Goal: Transaction & Acquisition: Book appointment/travel/reservation

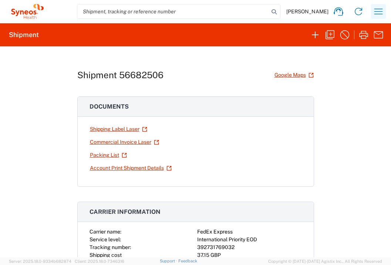
click at [381, 14] on icon "button" at bounding box center [379, 12] width 12 height 12
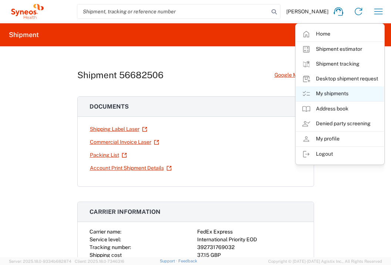
click at [353, 92] on link "My shipments" at bounding box center [340, 93] width 88 height 15
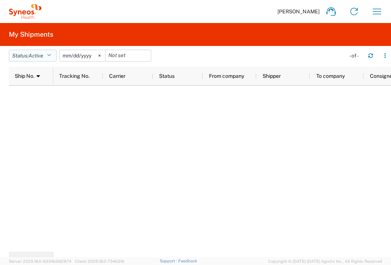
click at [51, 57] on icon "button" at bounding box center [49, 55] width 4 height 5
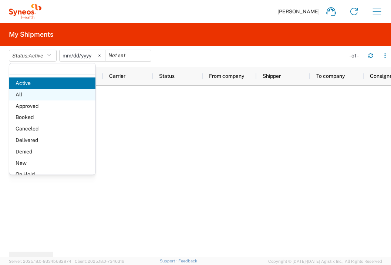
click at [40, 94] on span "All" at bounding box center [52, 94] width 86 height 11
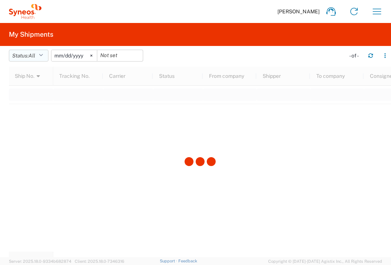
click at [42, 56] on icon "button" at bounding box center [41, 55] width 4 height 5
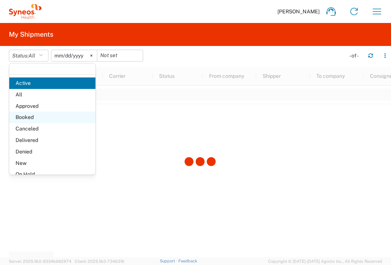
click at [44, 114] on span "Booked" at bounding box center [52, 116] width 86 height 11
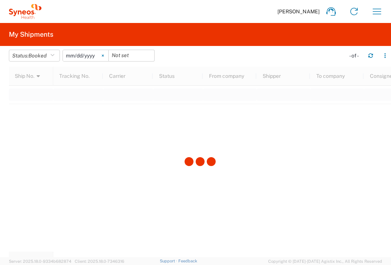
click at [104, 56] on icon at bounding box center [103, 56] width 2 height 2
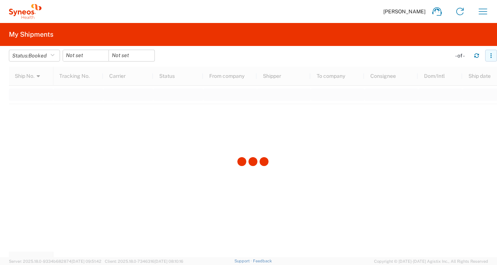
click at [391, 55] on icon "button" at bounding box center [490, 55] width 1 height 1
click at [391, 10] on icon "button" at bounding box center [483, 12] width 12 height 12
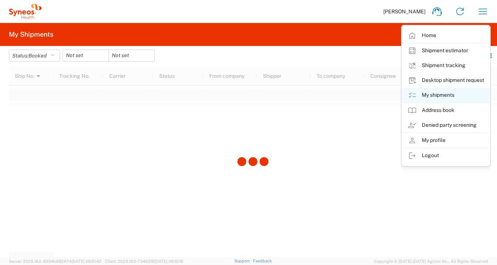
click at [391, 95] on link "My shipments" at bounding box center [445, 95] width 88 height 15
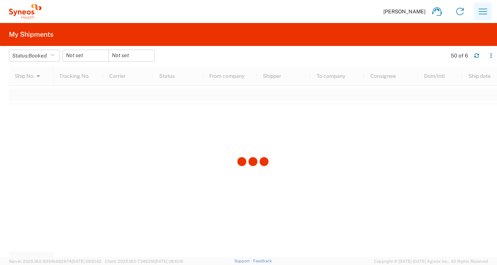
click at [391, 11] on icon "button" at bounding box center [482, 12] width 9 height 6
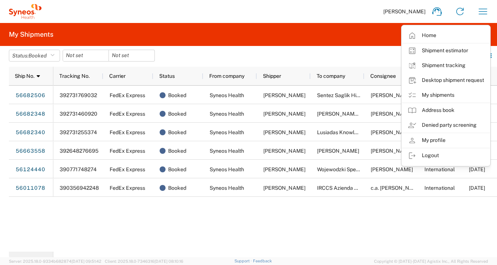
click at [257, 223] on div "392731769032 FedEx Express Booked Syneos Health [PERSON_NAME] Sentez Saglik Hiz…" at bounding box center [274, 168] width 443 height 166
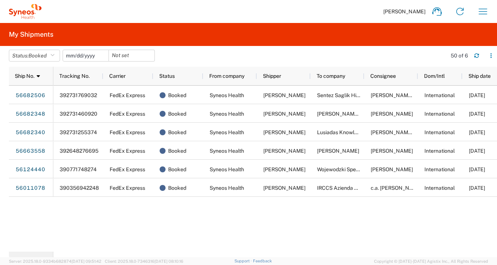
click at [90, 56] on input "date" at bounding box center [86, 55] width 46 height 11
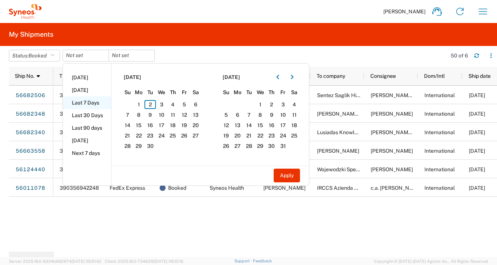
click at [102, 104] on li "Last 7 Days" at bounding box center [87, 102] width 48 height 13
type input "[DATE]"
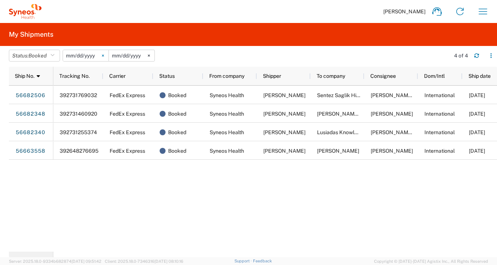
click at [104, 55] on svg-icon at bounding box center [102, 55] width 11 height 11
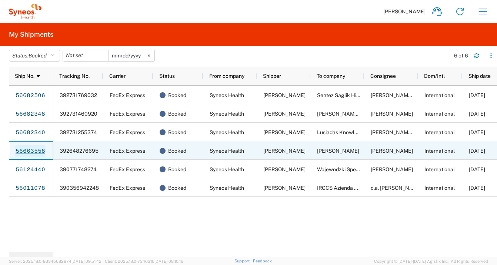
click at [43, 152] on link "56663558" at bounding box center [30, 151] width 30 height 12
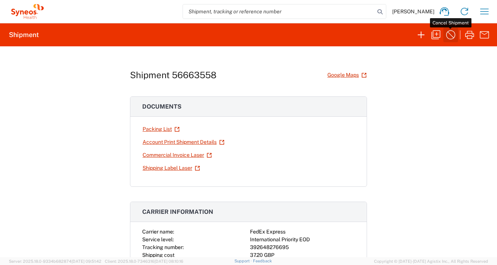
click at [391, 37] on icon "button" at bounding box center [450, 34] width 9 height 9
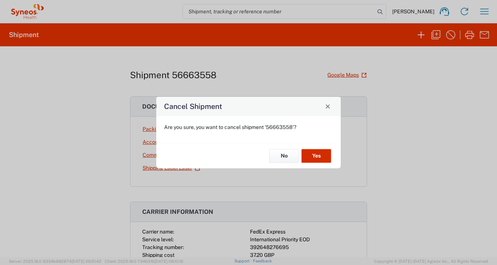
click at [322, 158] on button "Yes" at bounding box center [316, 156] width 30 height 14
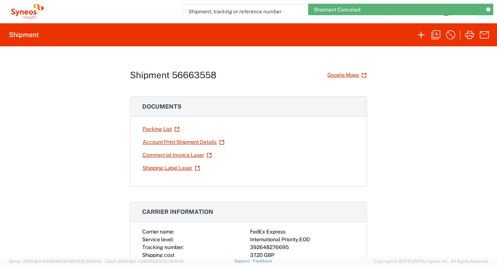
click at [391, 10] on icon at bounding box center [488, 10] width 4 height 4
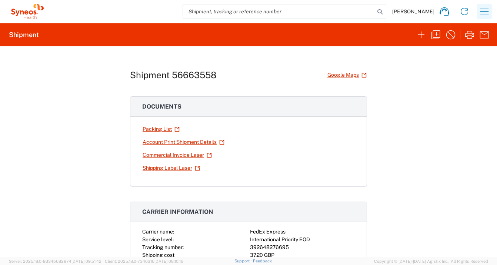
click at [391, 13] on icon "button" at bounding box center [484, 12] width 12 height 12
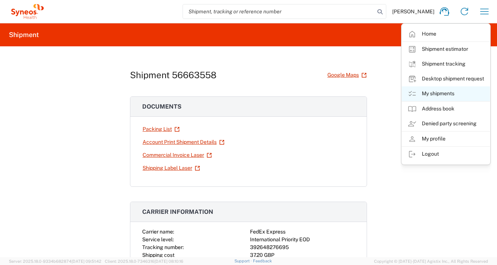
click at [391, 95] on link "My shipments" at bounding box center [445, 93] width 88 height 15
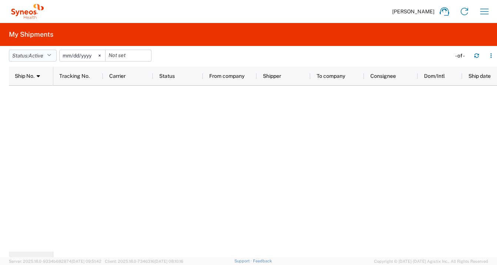
click at [51, 56] on icon "button" at bounding box center [49, 55] width 4 height 5
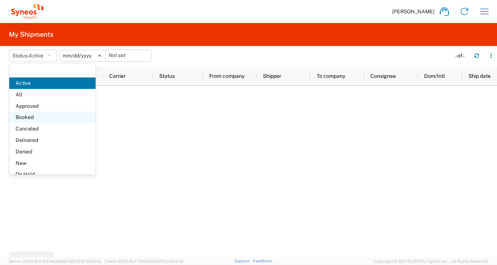
click at [42, 117] on span "Booked" at bounding box center [52, 116] width 86 height 11
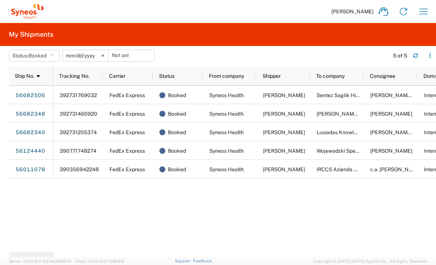
click at [148, 232] on div "392731769032 FedEx Express Booked Syneos Health [PERSON_NAME] Sentez Saglik Hiz…" at bounding box center [244, 168] width 383 height 166
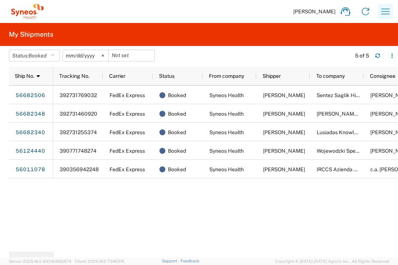
click at [391, 10] on button "button" at bounding box center [385, 11] width 15 height 15
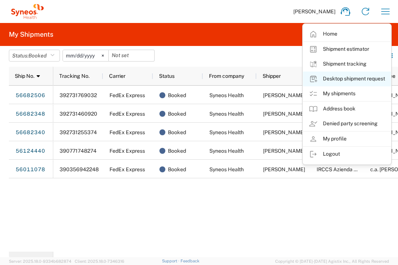
click at [371, 77] on link "Desktop shipment request" at bounding box center [347, 78] width 88 height 15
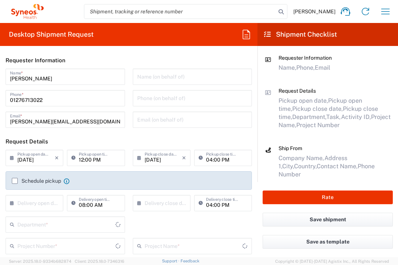
type input "[GEOGRAPHIC_DATA]"
click at [17, 181] on label "Schedule pickup" at bounding box center [36, 181] width 49 height 6
click at [15, 181] on input "Schedule pickup" at bounding box center [15, 181] width 0 height 0
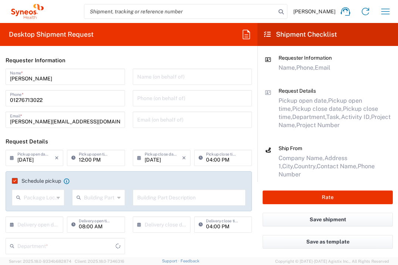
click at [46, 221] on input "text" at bounding box center [35, 223] width 37 height 13
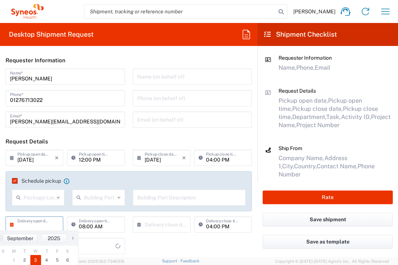
click at [38, 259] on span "3" at bounding box center [35, 260] width 11 height 10
type input "[DATE]"
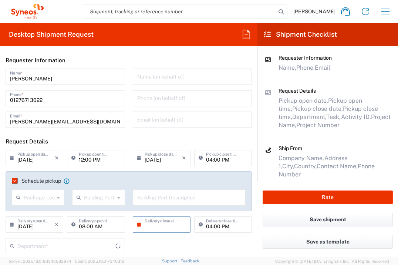
click at [167, 223] on input "text" at bounding box center [163, 223] width 37 height 13
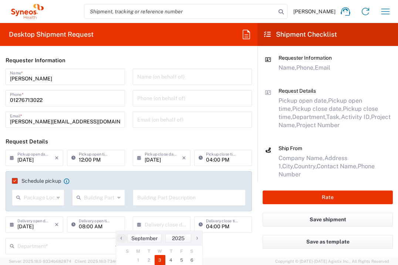
click at [160, 258] on span "3" at bounding box center [160, 260] width 11 height 10
type input "[DATE]"
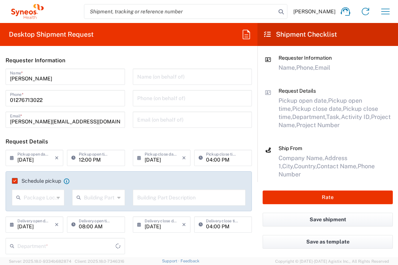
type input "3235"
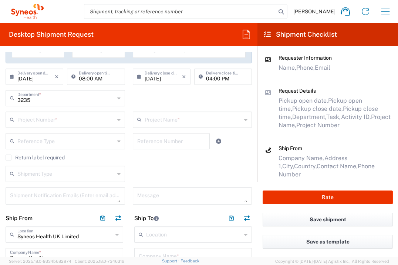
scroll to position [151, 0]
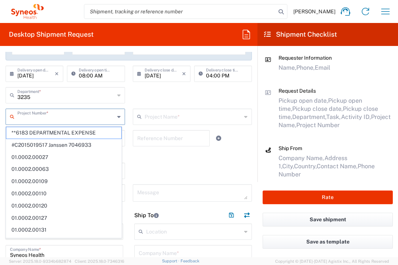
click at [64, 113] on input "text" at bounding box center [65, 116] width 97 height 13
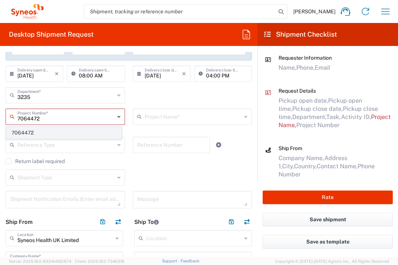
type input "7064472"
click at [28, 132] on span "7064472" at bounding box center [63, 132] width 115 height 11
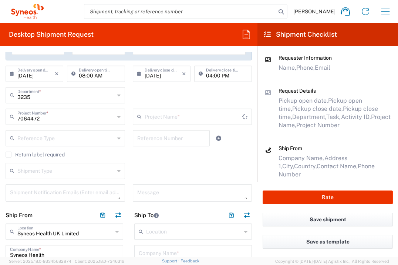
type input "Gilead 7064472"
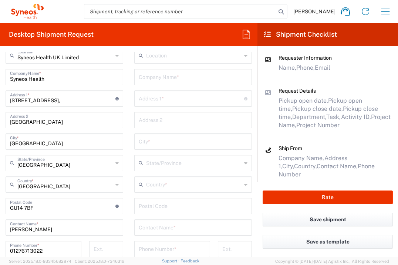
scroll to position [325, 0]
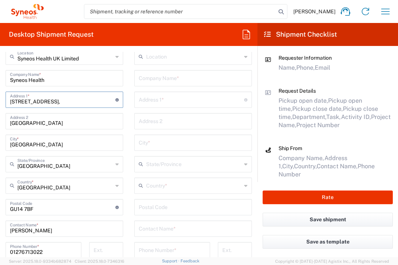
drag, startPoint x: 72, startPoint y: 101, endPoint x: -21, endPoint y: 98, distance: 93.7
click at [0, 98] on html "[PERSON_NAME] Home Shipment estimator Shipment tracking Desktop shipment reques…" at bounding box center [199, 132] width 398 height 265
type input "1"
type input "[STREET_ADDRESS]"
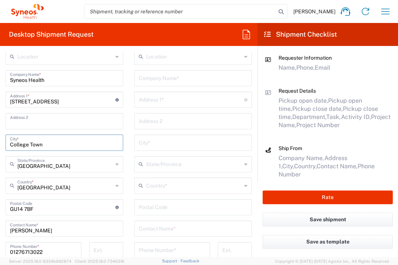
type input "College Town"
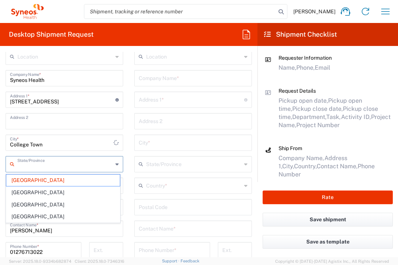
type input "[GEOGRAPHIC_DATA]"
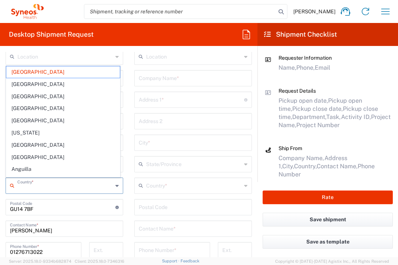
type input "[GEOGRAPHIC_DATA]"
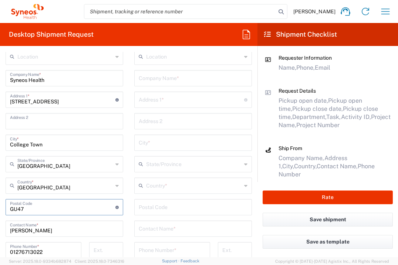
type input "GU47 0YA"
type input "[PERSON_NAME]"
type input "01276713657"
click at [162, 77] on input "text" at bounding box center [193, 77] width 109 height 13
type input "Memorial Ankara Has sahibi ve isle"
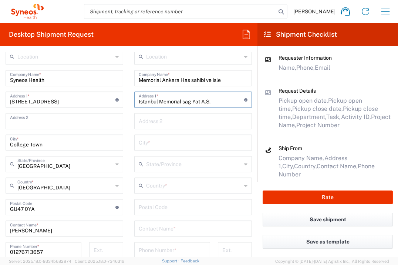
type input "Istanbul Memorial sag Yat A.S."
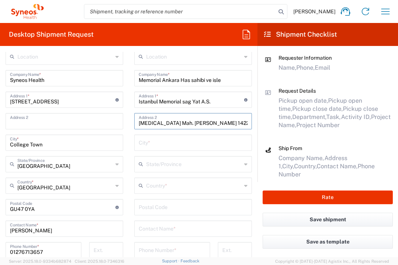
click at [178, 124] on input "[MEDICAL_DATA] Mah. [PERSON_NAME] 1422 Sk" at bounding box center [193, 120] width 109 height 13
click at [202, 124] on input "[MEDICAL_DATA] Mah. Mev Bul 1422 Sk" at bounding box center [193, 120] width 109 height 13
type input "[MEDICAL_DATA] Mah. [STREET_ADDRESS]"
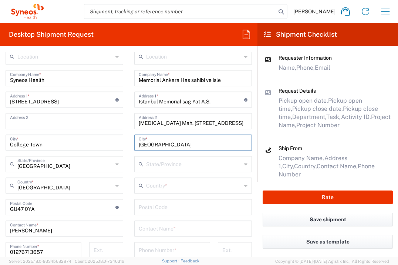
type input "[GEOGRAPHIC_DATA]"
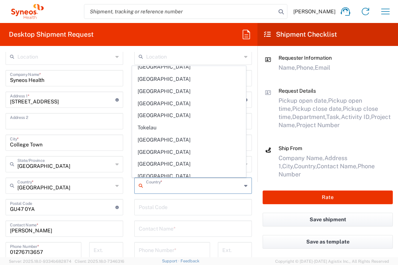
scroll to position [2688, 0]
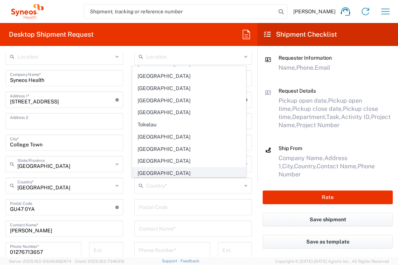
click at [146, 167] on span "[GEOGRAPHIC_DATA]" at bounding box center [189, 172] width 114 height 11
type input "[GEOGRAPHIC_DATA]"
type input "Sender/Shipper"
type input "Delivery Duty Paid"
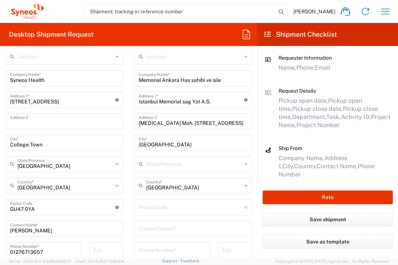
click at [150, 207] on input "undefined" at bounding box center [191, 206] width 105 height 13
type input "06520"
type input "Gozde [PERSON_NAME]"
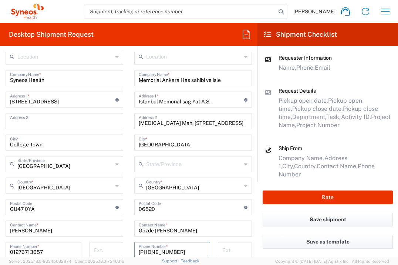
type input "[PHONE_NUMBER]"
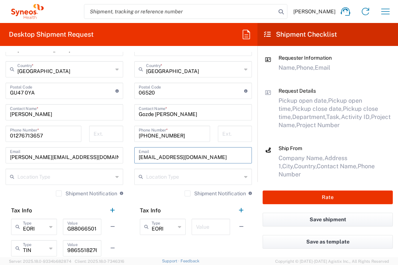
type input "[EMAIL_ADDRESS][DOMAIN_NAME]"
click at [208, 228] on input "text" at bounding box center [211, 225] width 30 height 13
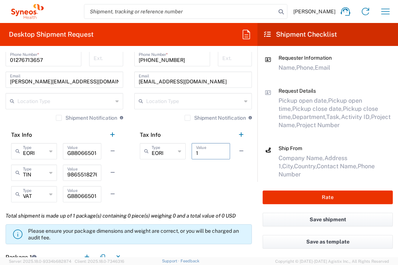
scroll to position [608, 0]
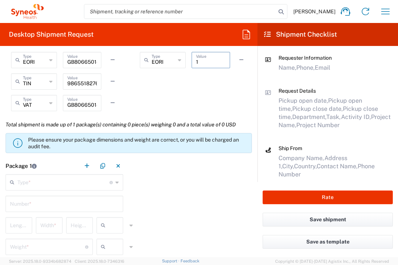
type input "1"
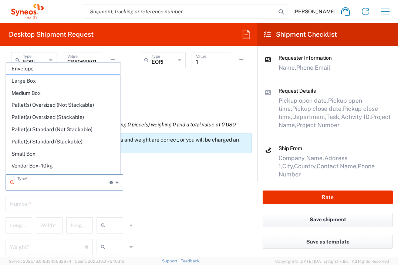
click at [78, 183] on input "text" at bounding box center [63, 181] width 92 height 13
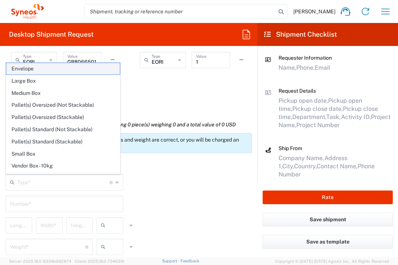
click at [58, 70] on span "Envelope" at bounding box center [63, 68] width 114 height 11
type input "Envelope"
type input "1"
type input "9.5"
type input "12.5"
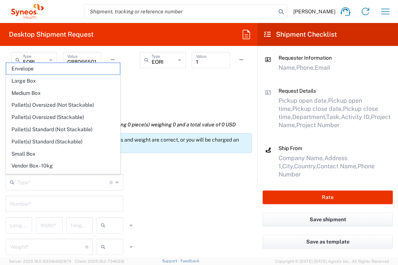
type input "0.25"
type input "in"
type input "0.45"
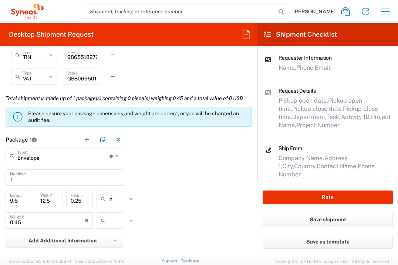
scroll to position [697, 0]
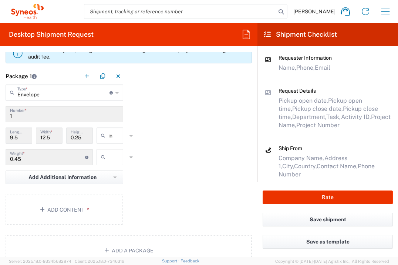
click at [112, 163] on input "text" at bounding box center [117, 157] width 19 height 12
click at [115, 203] on span "lbs" at bounding box center [107, 201] width 24 height 11
type input "lbs"
click at [95, 221] on button "Add Content *" at bounding box center [65, 209] width 118 height 30
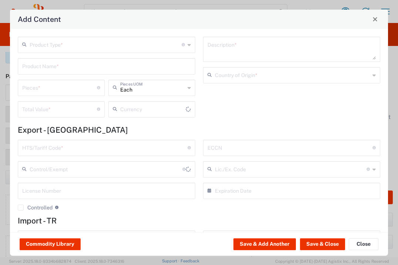
type input "US Dollar"
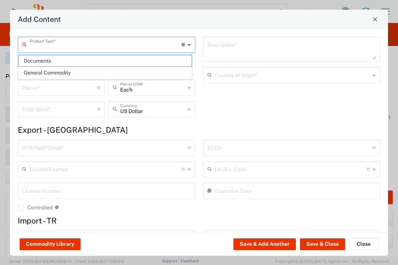
click at [133, 46] on input "text" at bounding box center [106, 44] width 152 height 13
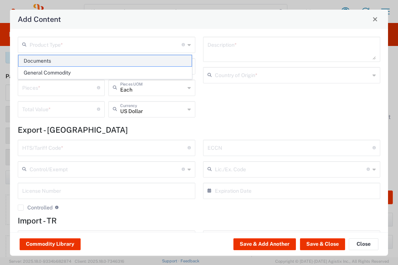
click at [117, 61] on span "Documents" at bounding box center [105, 60] width 173 height 11
type input "Documents"
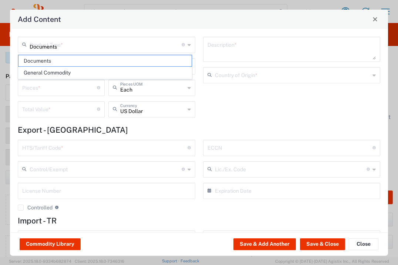
type input "Documents"
type input "1"
type textarea "Documents"
type input "[GEOGRAPHIC_DATA]"
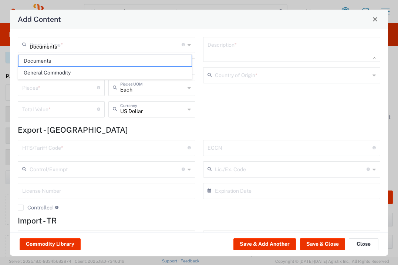
type input "0000.00.0000"
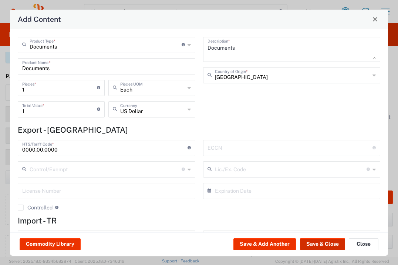
click at [315, 240] on button "Save & Close" at bounding box center [322, 244] width 45 height 12
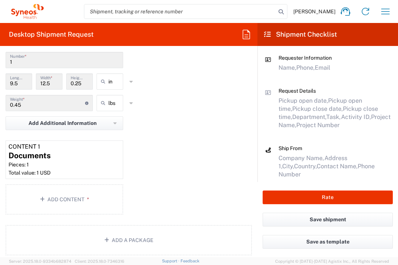
scroll to position [870, 0]
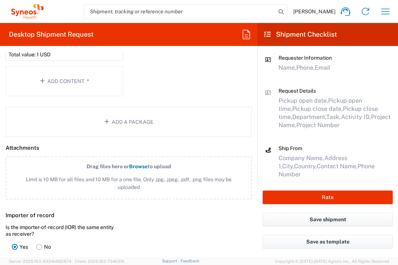
click at [158, 170] on label "Drag files here or Browse to upload Limit is 10 MB for all files and 10 MB for …" at bounding box center [129, 177] width 246 height 43
click at [0, 0] on input "Drag files here or Browse to upload Limit is 10 MB for all files and 10 MB for …" at bounding box center [0, 0] width 0 height 0
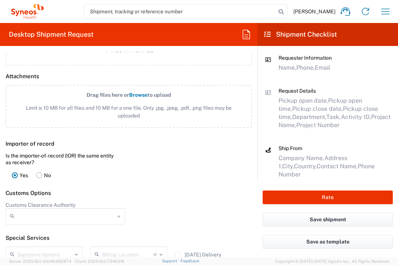
scroll to position [1056, 0]
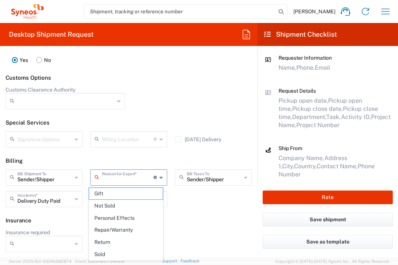
click at [140, 180] on input "text" at bounding box center [127, 176] width 51 height 13
click at [140, 201] on span "Not Sold" at bounding box center [126, 205] width 74 height 11
type input "Not Sold"
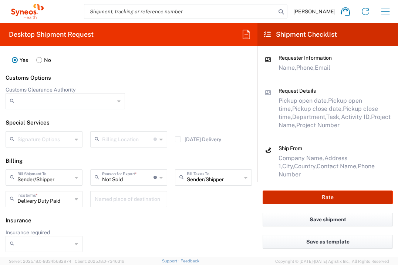
click at [289, 193] on button "Rate" at bounding box center [328, 197] width 130 height 14
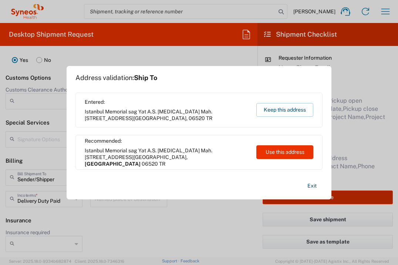
type input "7064472"
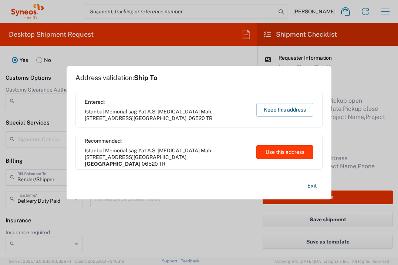
click at [295, 152] on button "Use this address" at bounding box center [284, 152] width 57 height 14
type input "[GEOGRAPHIC_DATA]"
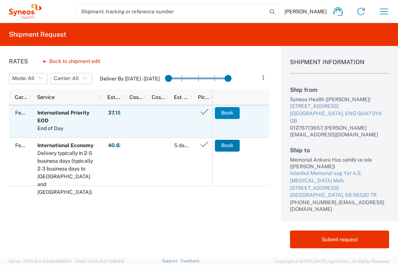
click at [235, 115] on button "Book" at bounding box center [227, 113] width 25 height 12
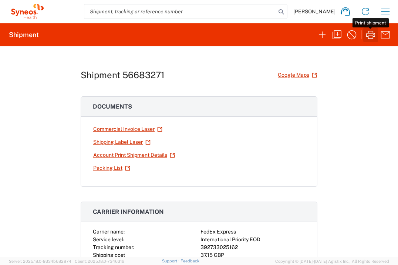
click at [369, 35] on icon "button" at bounding box center [371, 35] width 12 height 12
